Goal: Navigation & Orientation: Find specific page/section

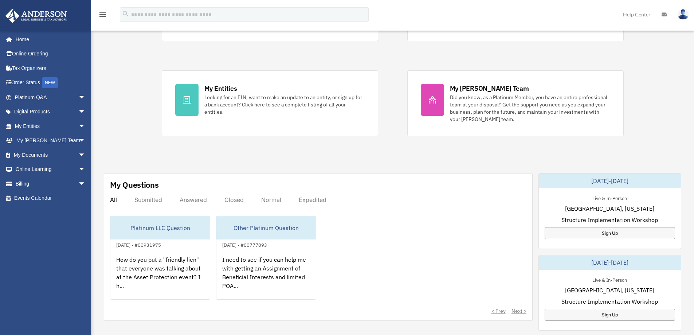
scroll to position [255, 0]
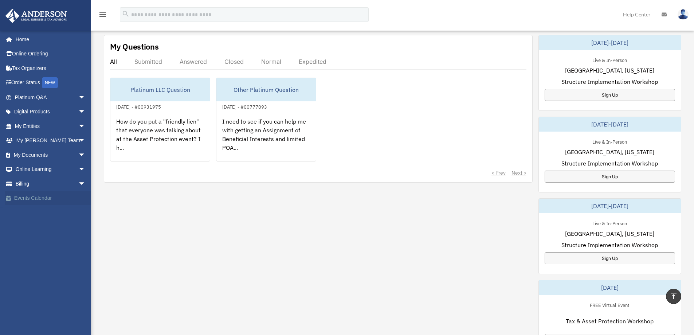
click at [44, 197] on link "Events Calendar" at bounding box center [50, 198] width 91 height 15
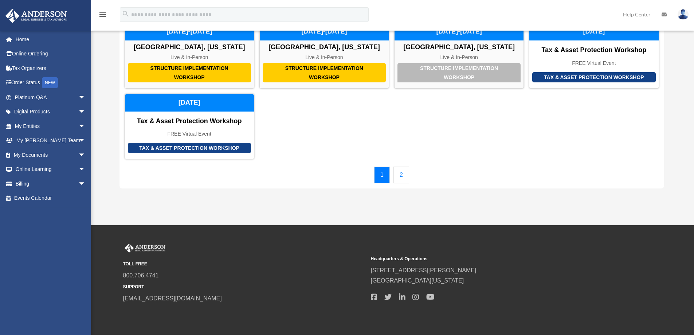
scroll to position [73, 0]
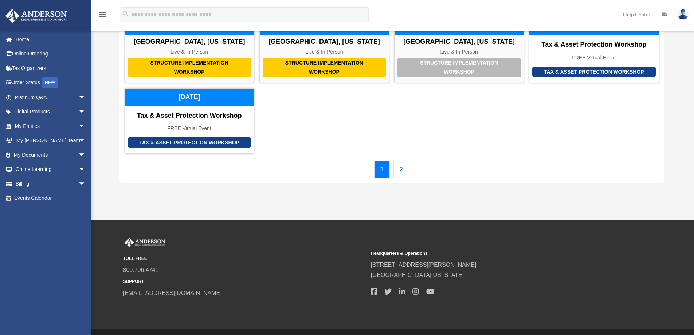
click at [403, 168] on link "2" at bounding box center [402, 169] width 16 height 17
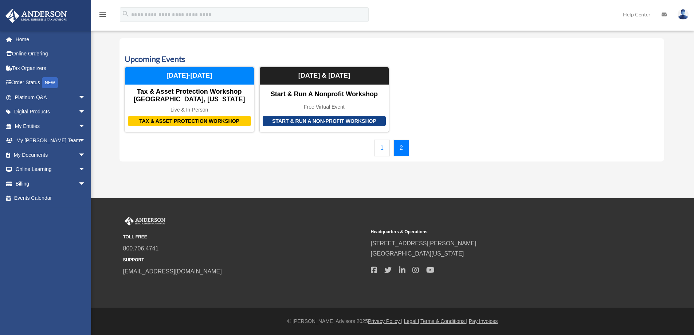
click at [381, 147] on link "1" at bounding box center [382, 148] width 16 height 17
